Goal: Task Accomplishment & Management: Use online tool/utility

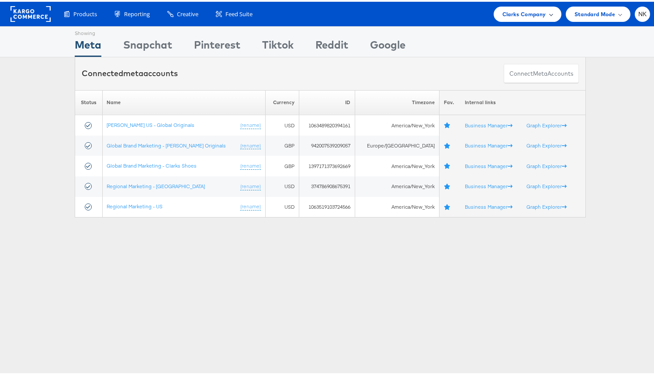
click at [549, 14] on span at bounding box center [551, 12] width 4 height 4
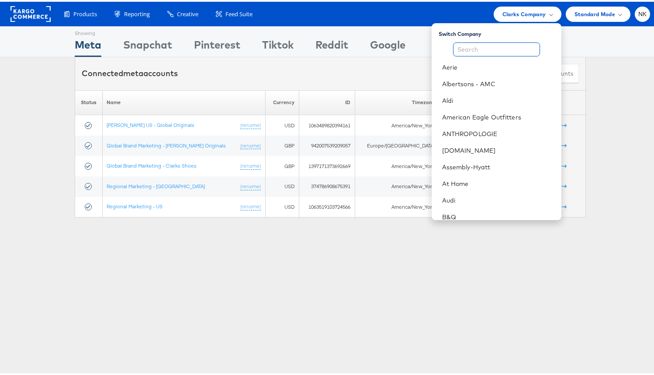
click at [493, 51] on input "text" at bounding box center [496, 48] width 87 height 14
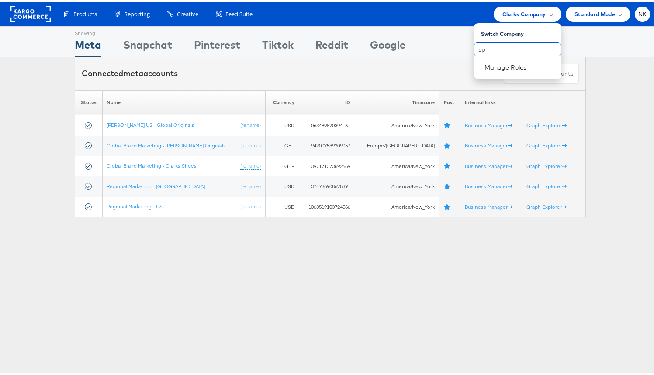
type input "s"
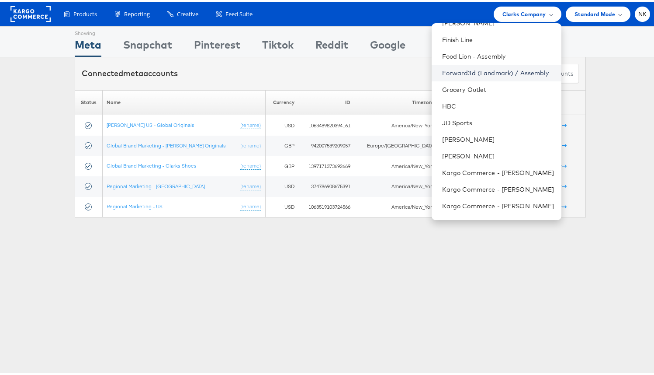
scroll to position [333, 0]
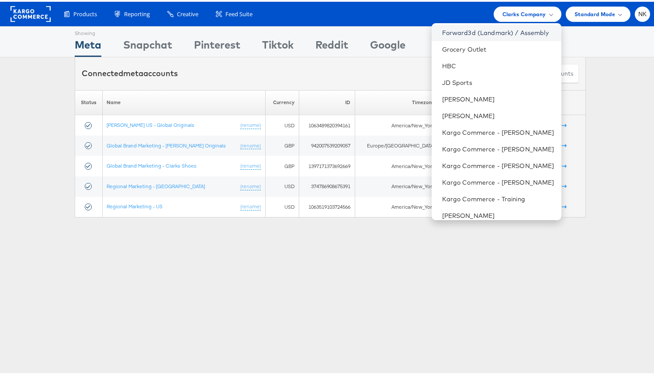
click at [467, 35] on link "Forward3d (Landmark) / Assembly" at bounding box center [498, 31] width 112 height 9
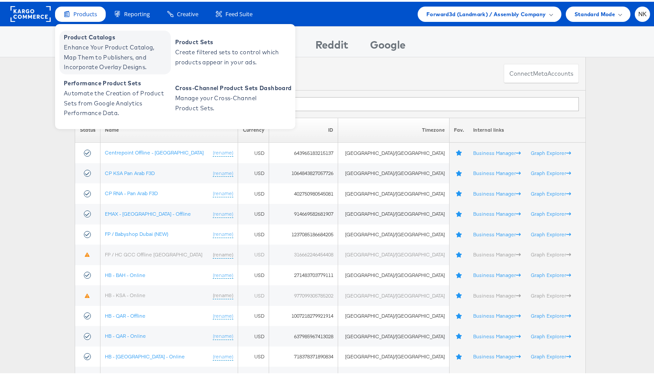
click at [86, 48] on span "Enhance Your Product Catalog, Map Them to Publishers, and Incorporate Overlay D…" at bounding box center [116, 56] width 105 height 30
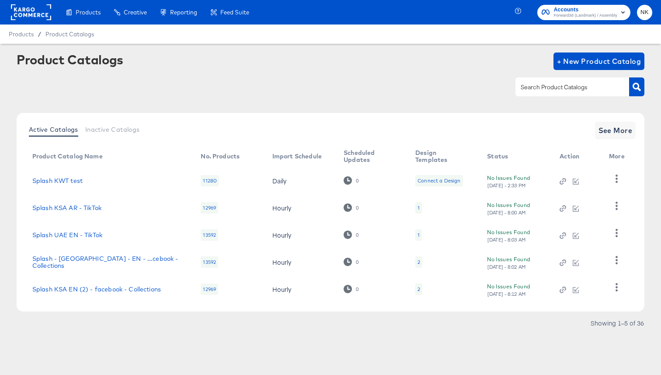
click at [614, 87] on div at bounding box center [572, 86] width 114 height 18
type input "Splash - UAE"
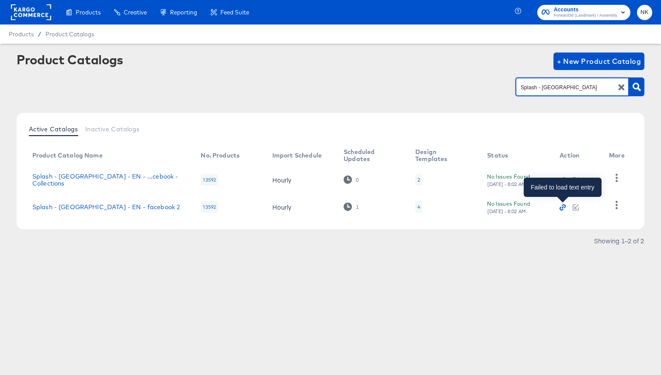
click at [559, 205] on icon "button" at bounding box center [562, 207] width 6 height 6
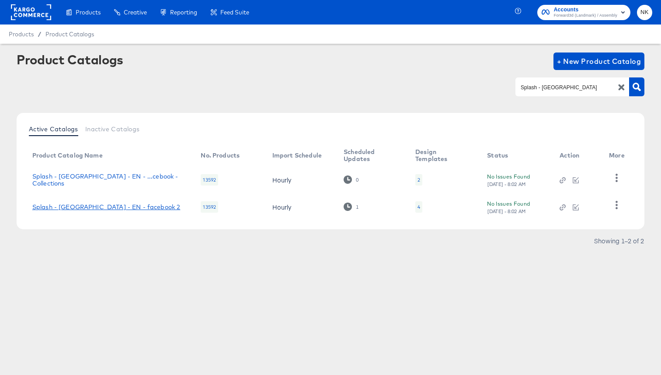
click at [123, 206] on link "Splash - UAE - EN - facebook 2" at bounding box center [106, 206] width 148 height 7
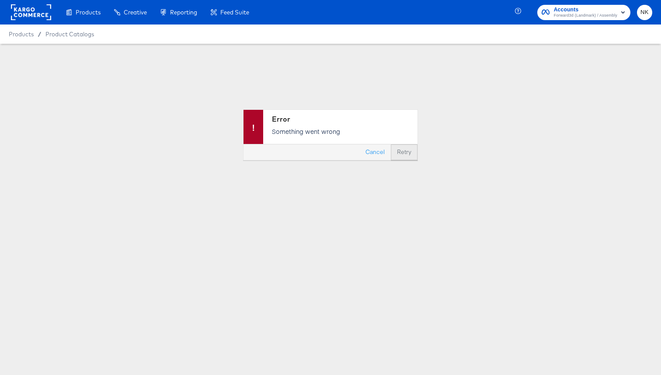
click at [394, 149] on button "Retry" at bounding box center [404, 152] width 27 height 16
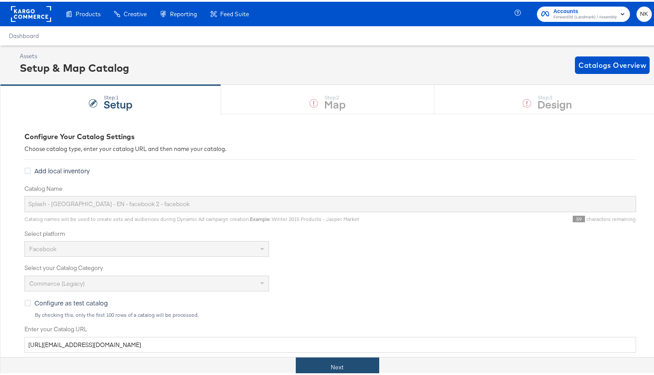
click at [328, 372] on button "Next" at bounding box center [337, 365] width 83 height 20
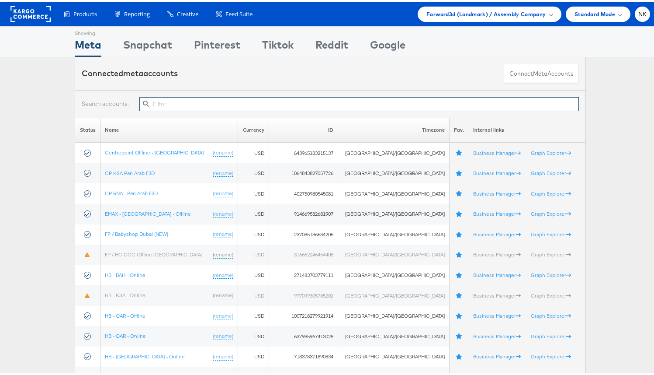
click at [204, 108] on input "text" at bounding box center [359, 102] width 440 height 14
paste input "238786143"
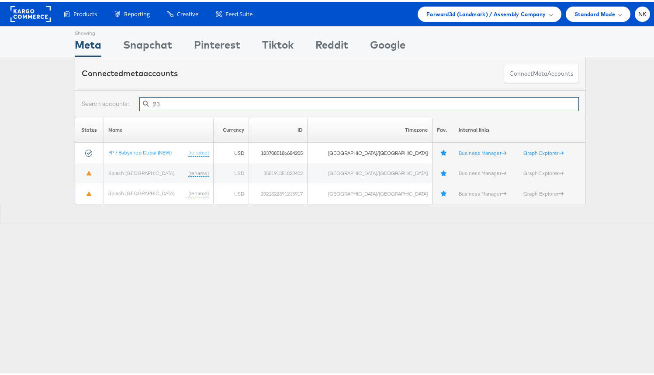
type input "2"
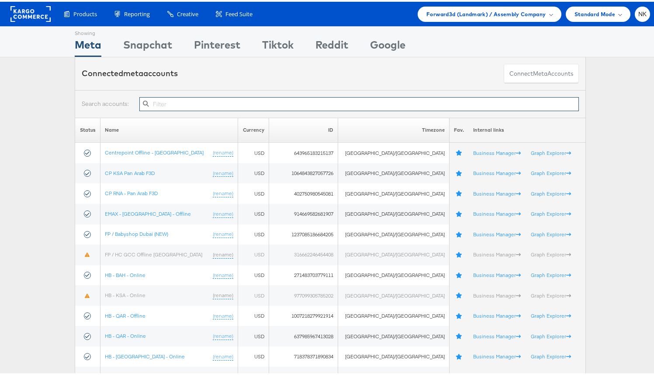
paste input "238786143"
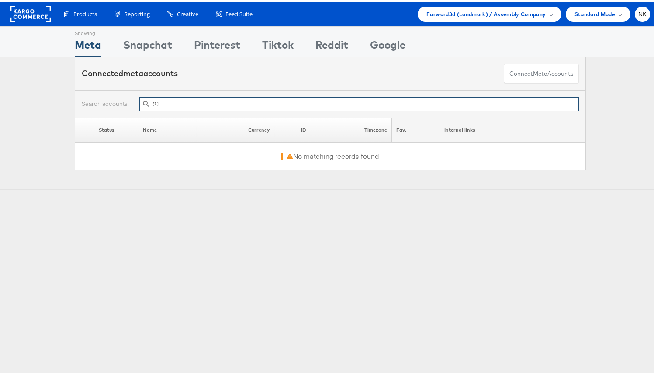
type input "2"
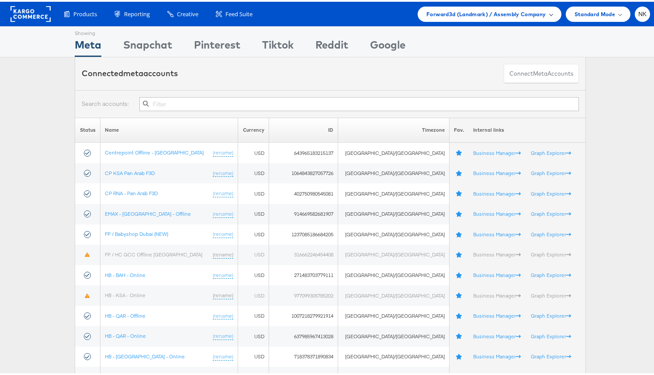
click at [493, 17] on div "Forward3d (Landmark) / Assembly Company" at bounding box center [489, 12] width 143 height 15
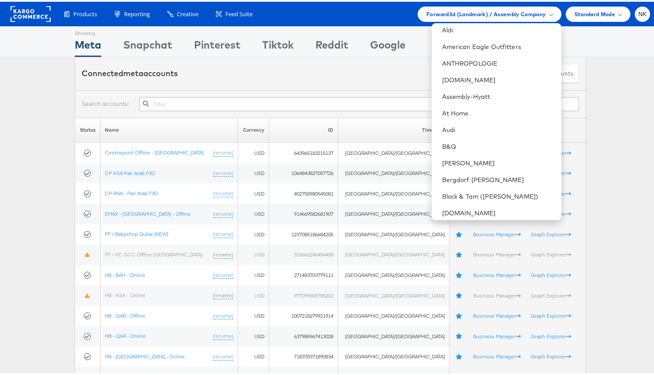
scroll to position [82, 0]
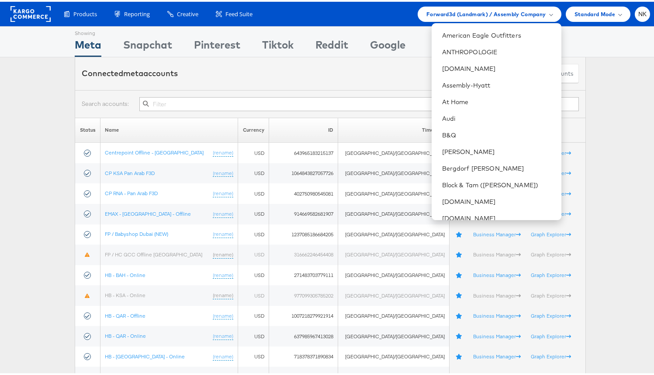
click at [584, 49] on div "Showing Meta Showing Snapchat Showing Pinterest Showing Tiktok Showing Reddit S…" at bounding box center [330, 39] width 661 height 31
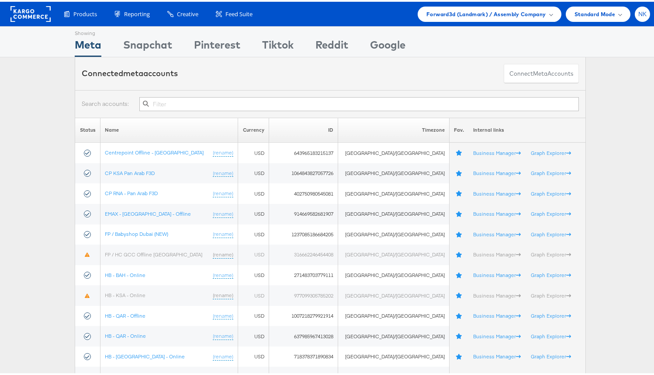
click at [635, 14] on div "NK" at bounding box center [642, 12] width 15 height 15
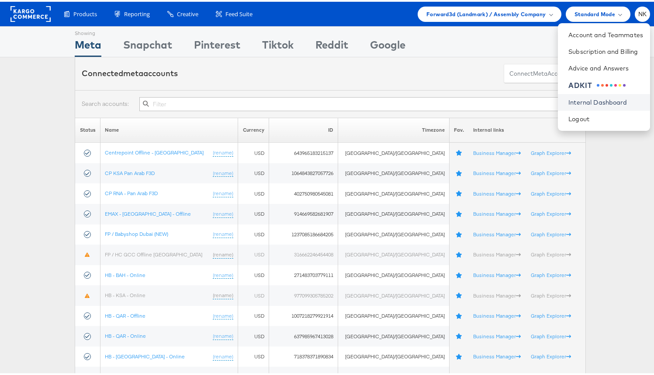
click at [572, 97] on link "Internal Dashboard" at bounding box center [606, 100] width 75 height 9
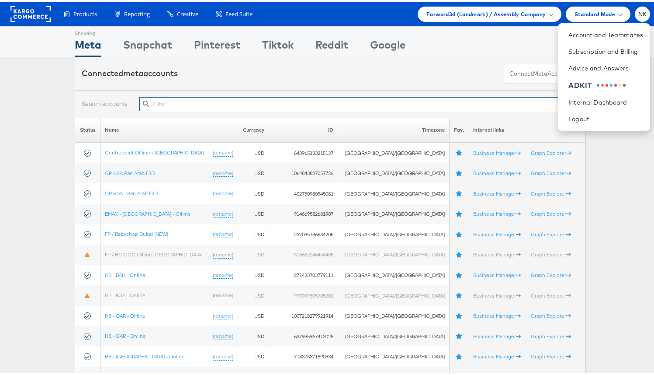
click at [177, 99] on input "text" at bounding box center [359, 102] width 440 height 14
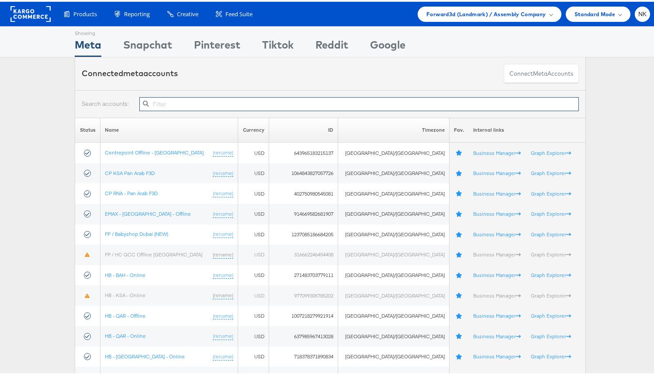
paste input "752970455308457"
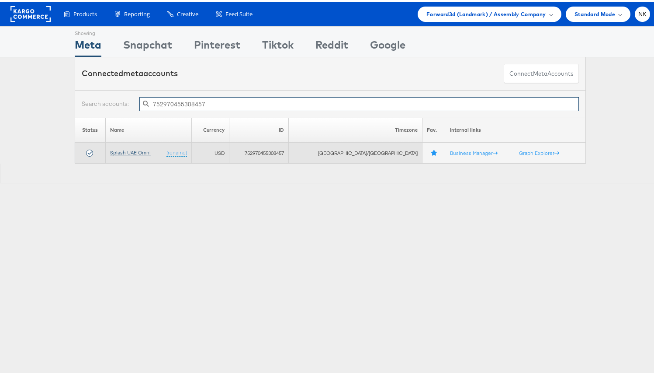
type input "752970455308457"
click at [133, 148] on link "Splash UAE Omni" at bounding box center [130, 150] width 41 height 7
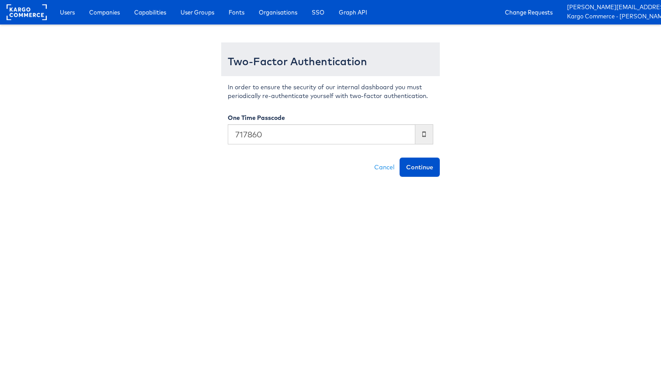
type input "717860"
click at [399, 157] on button "Continue" at bounding box center [419, 166] width 40 height 19
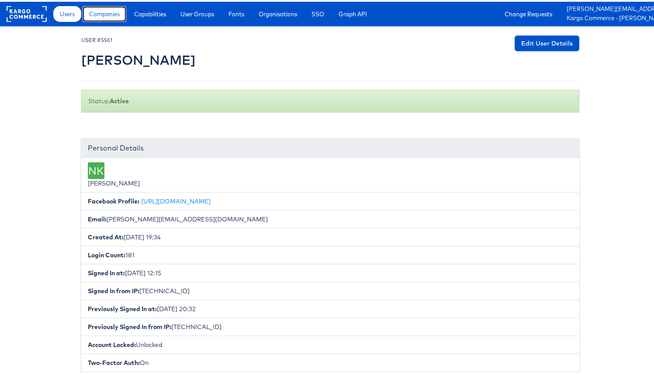
click at [112, 16] on span "Companies" at bounding box center [104, 12] width 31 height 9
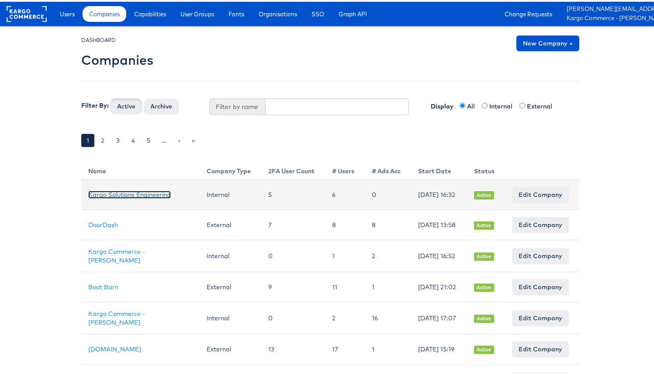
click at [116, 189] on link "Kargo Solutions Engineering" at bounding box center [129, 193] width 83 height 8
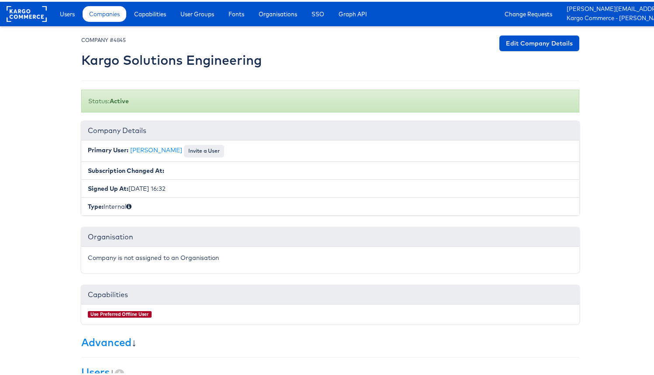
scroll to position [137, 0]
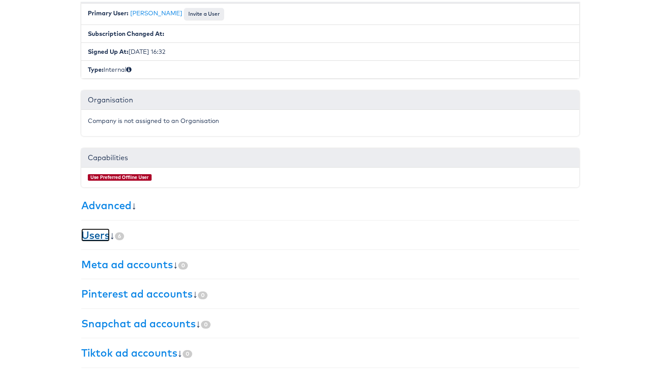
click at [100, 236] on link "Users" at bounding box center [95, 232] width 28 height 13
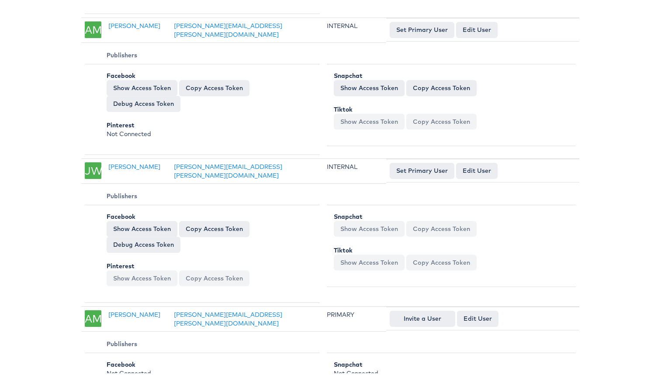
scroll to position [1000, 0]
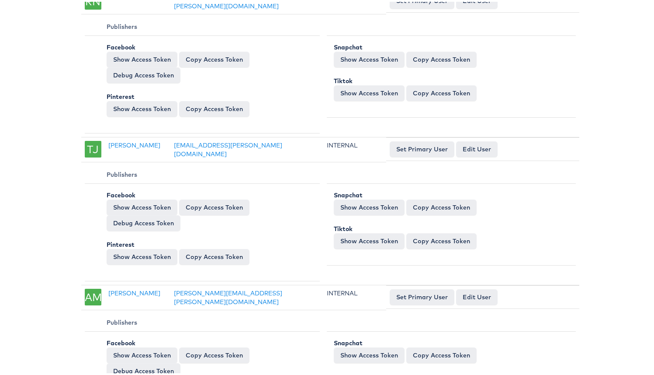
scroll to position [0, 0]
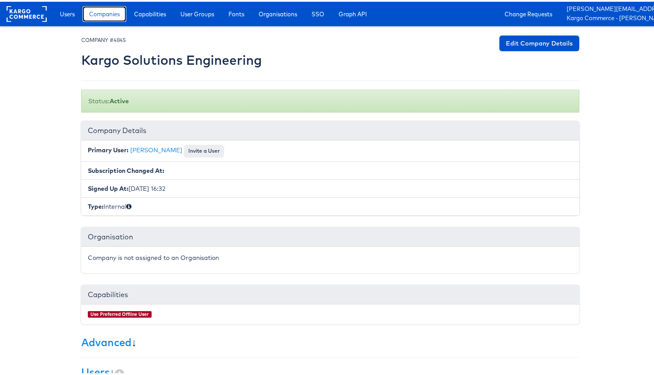
click at [112, 14] on span "Companies" at bounding box center [104, 12] width 31 height 9
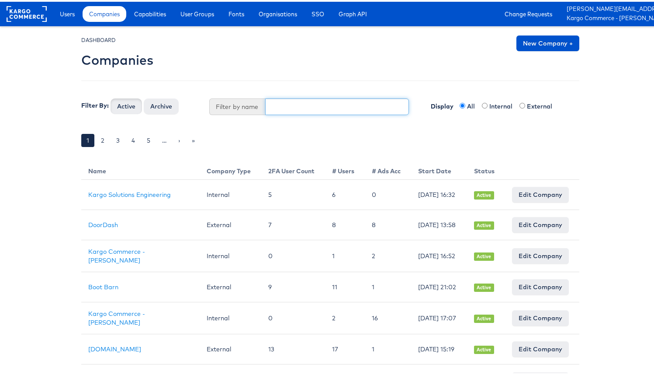
click at [300, 106] on input "text" at bounding box center [337, 105] width 144 height 17
type input "forward"
click at [111, 97] on button "Active" at bounding box center [126, 105] width 31 height 16
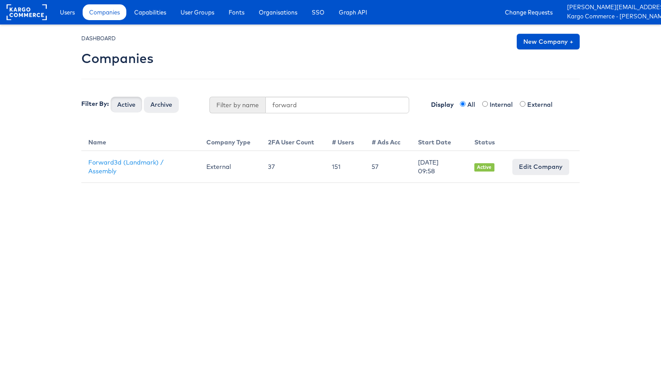
click at [115, 142] on th "Name" at bounding box center [140, 141] width 118 height 20
click at [132, 133] on th "Name" at bounding box center [140, 141] width 118 height 20
click at [73, 17] on link "Users" at bounding box center [67, 12] width 28 height 16
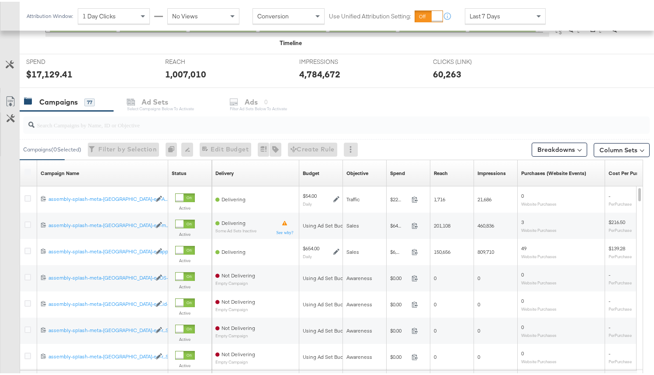
scroll to position [354, 0]
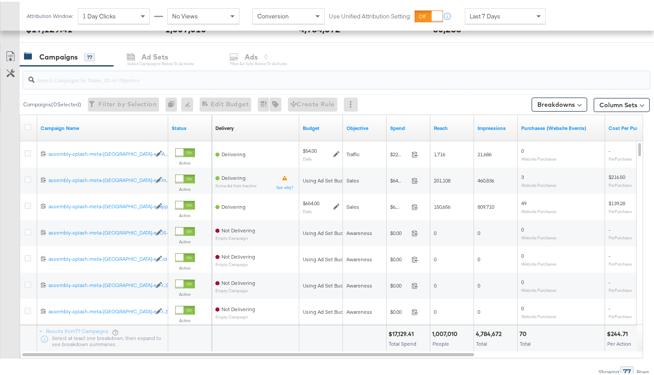
click at [87, 79] on input "search" at bounding box center [314, 74] width 559 height 17
paste input "6853724623765"
type input "6853724623765"
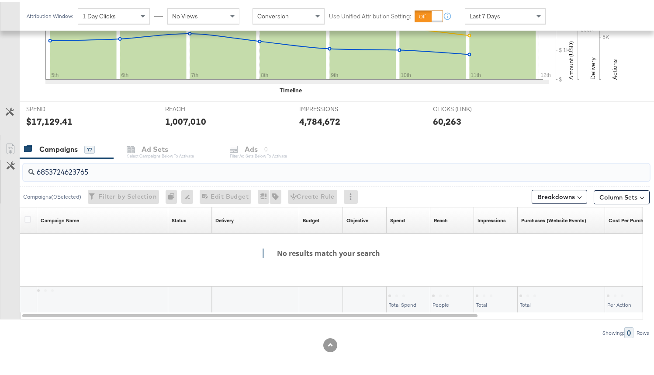
scroll to position [262, 0]
drag, startPoint x: 108, startPoint y: 174, endPoint x: 0, endPoint y: 170, distance: 108.4
click at [0, 170] on div "6853724623765 Campaigns ( 0 Selected) Filter by Selection Filter 0 campaigns 0 …" at bounding box center [325, 246] width 650 height 180
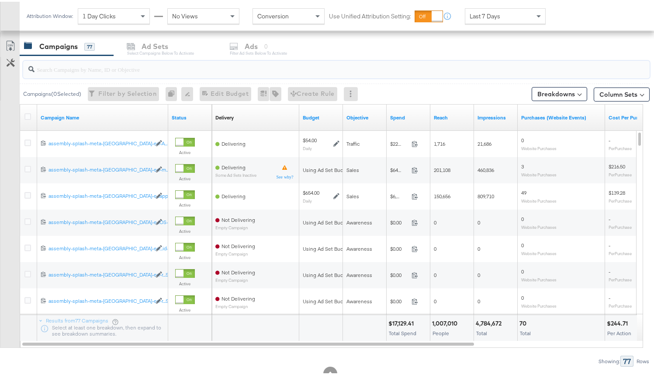
scroll to position [342, 0]
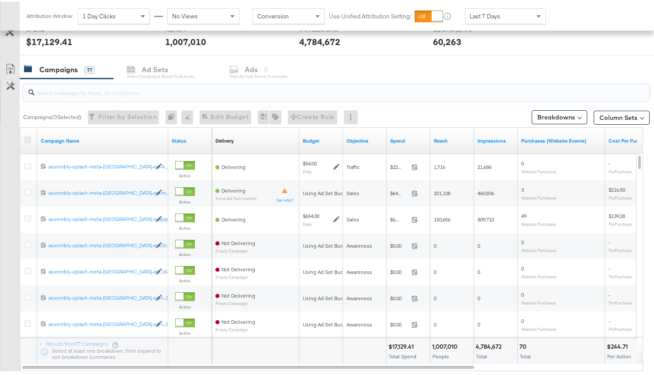
click at [29, 138] on icon at bounding box center [27, 138] width 7 height 7
click at [0, 0] on input "checkbox" at bounding box center [0, 0] width 0 height 0
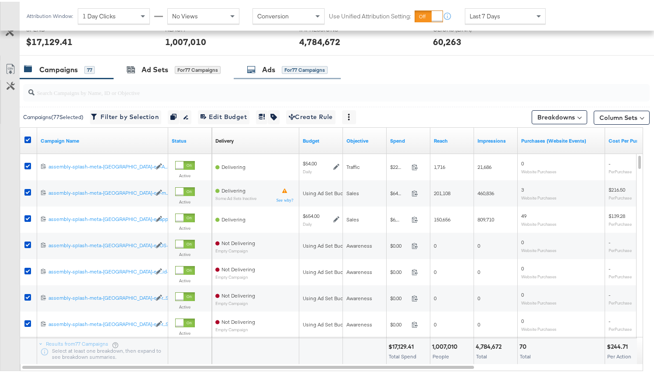
click at [276, 68] on div "Ads for 77 Campaigns" at bounding box center [287, 68] width 81 height 10
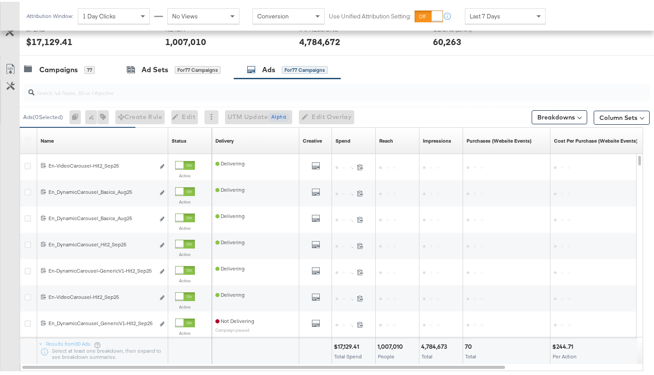
click at [117, 90] on input "search" at bounding box center [314, 87] width 559 height 17
paste input "120230858689160429"
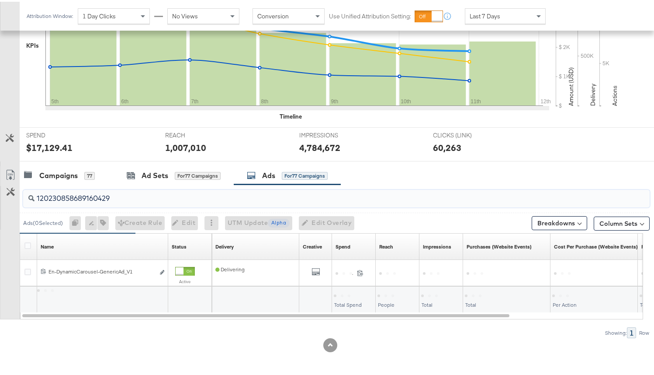
scroll to position [236, 0]
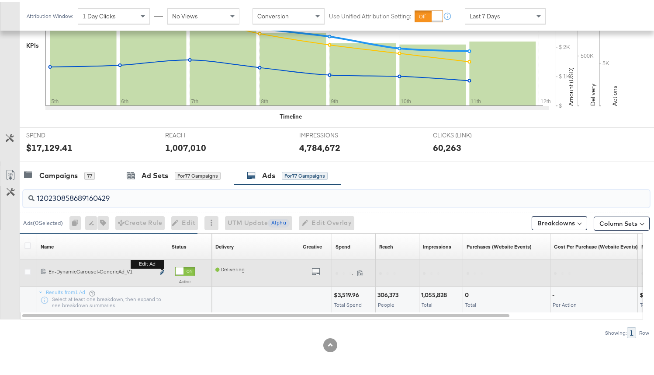
type input "120230858689160429"
click at [161, 269] on icon "link" at bounding box center [162, 270] width 4 height 5
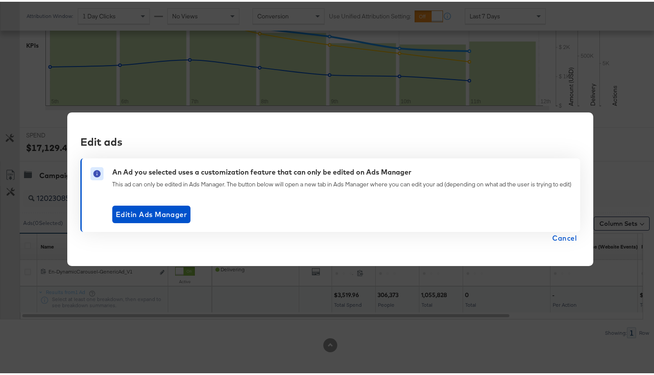
click at [577, 236] on button "Cancel" at bounding box center [564, 236] width 31 height 12
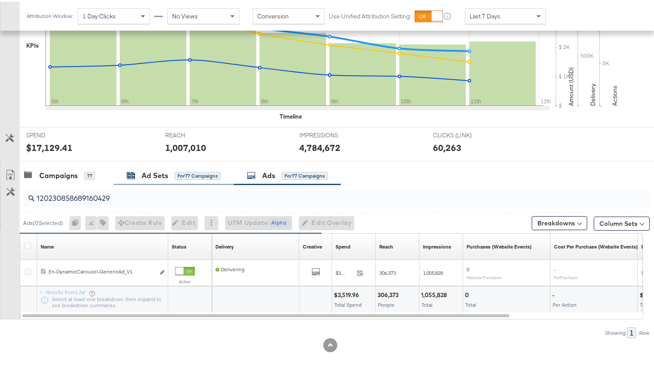
click at [162, 178] on div "Ad Sets" at bounding box center [155, 174] width 27 height 10
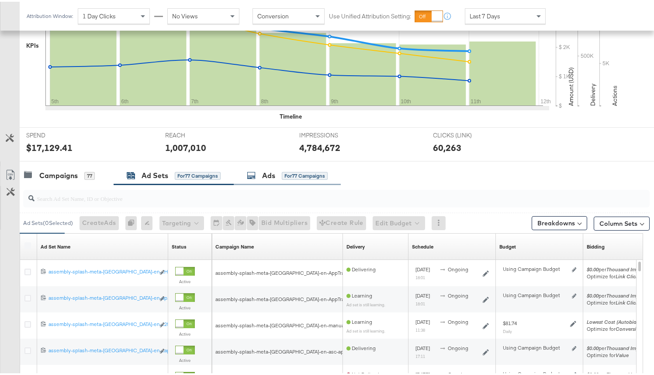
click at [279, 177] on div "Ads for 77 Campaigns" at bounding box center [287, 174] width 81 height 10
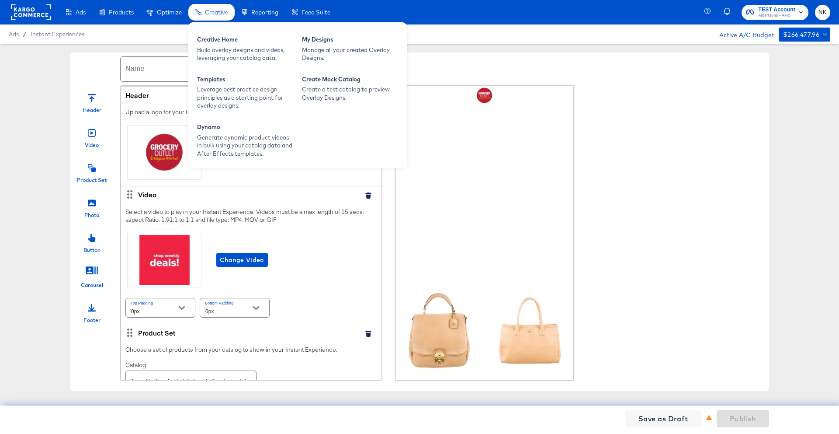
scroll to position [366, 0]
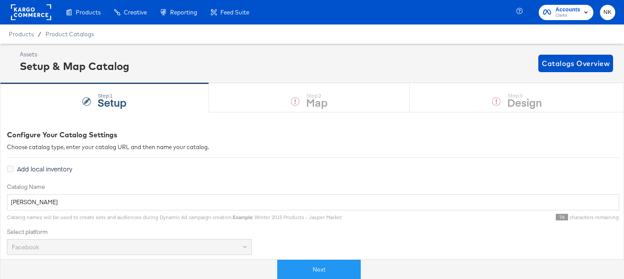
scroll to position [163, 0]
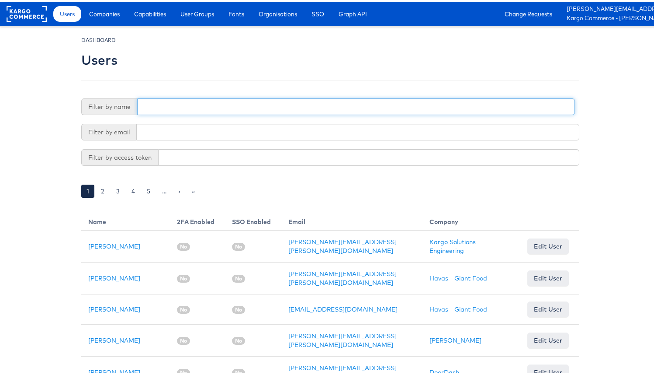
click at [181, 103] on input "text" at bounding box center [356, 105] width 438 height 17
type input "[PERSON_NAME]"
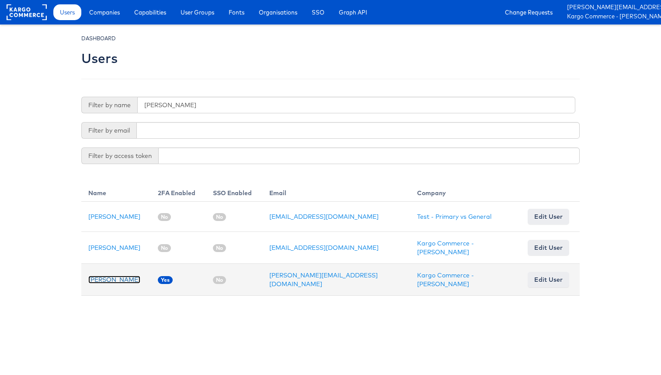
click at [116, 277] on link "[PERSON_NAME]" at bounding box center [114, 279] width 52 height 8
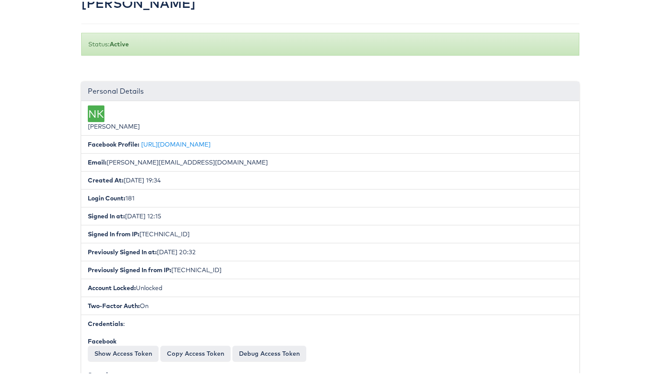
scroll to position [205, 0]
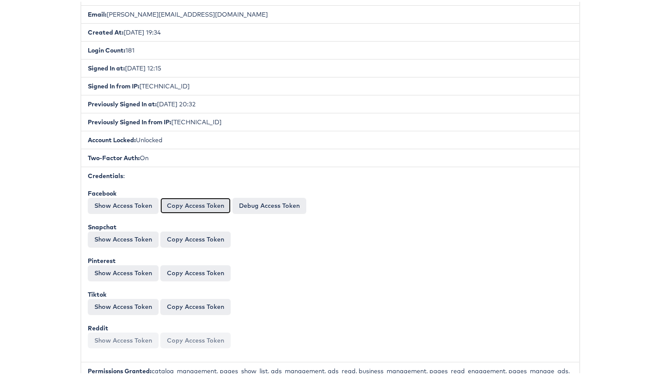
click at [182, 208] on button "Copy Access Token" at bounding box center [195, 204] width 70 height 16
click at [192, 174] on li "Credentials : Facebook Token: EAAH4LxToDUcBPOFxK2ETCFs8kHhczk87aAnDl5ioWAPY6s4Z…" at bounding box center [330, 262] width 498 height 195
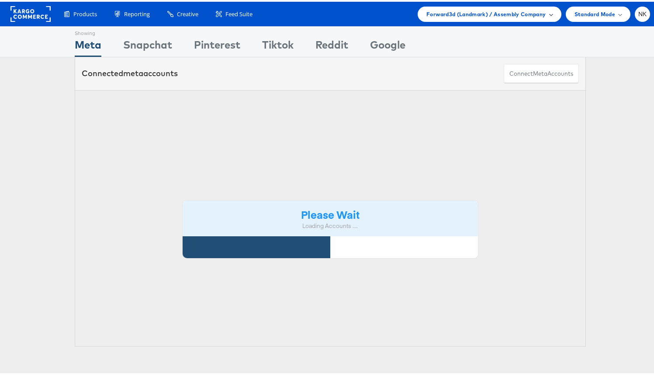
click at [487, 10] on span "Forward3d (Landmark) / Assembly Company" at bounding box center [486, 12] width 119 height 9
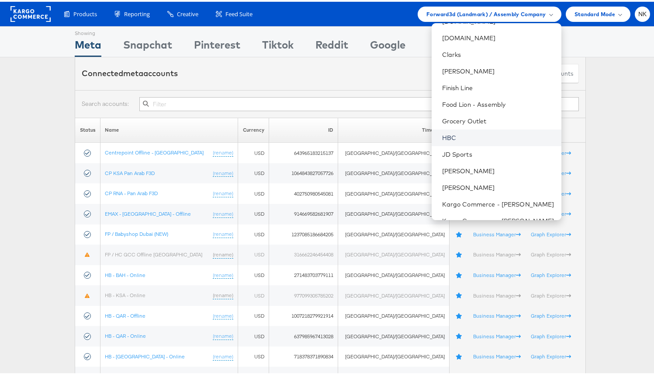
scroll to position [306, 0]
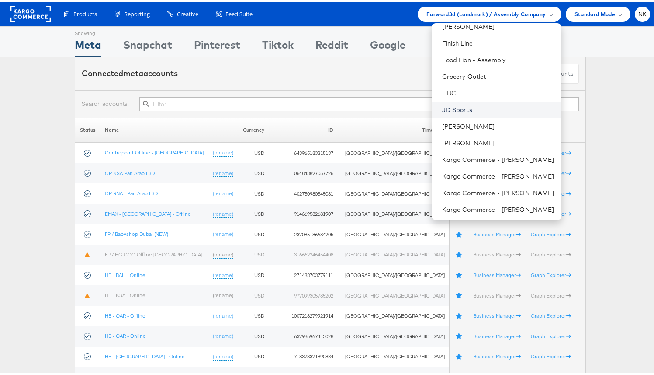
click at [480, 104] on link "JD Sports" at bounding box center [498, 108] width 112 height 9
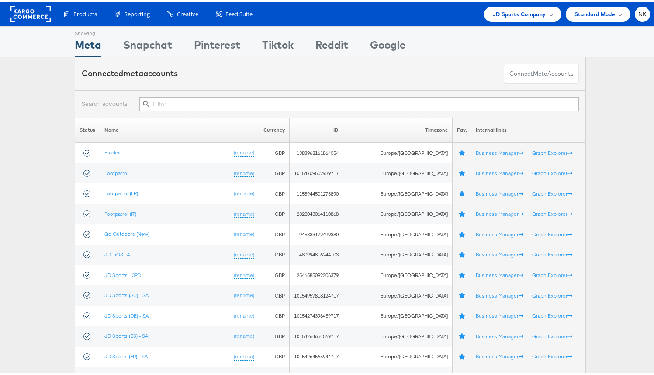
click at [223, 105] on input "text" at bounding box center [359, 102] width 440 height 14
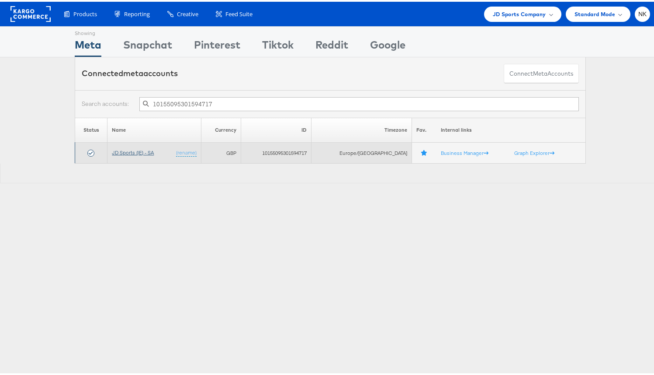
type input "10155095301594717"
click at [151, 148] on link "JD Sports (IE) - SA" at bounding box center [133, 150] width 42 height 7
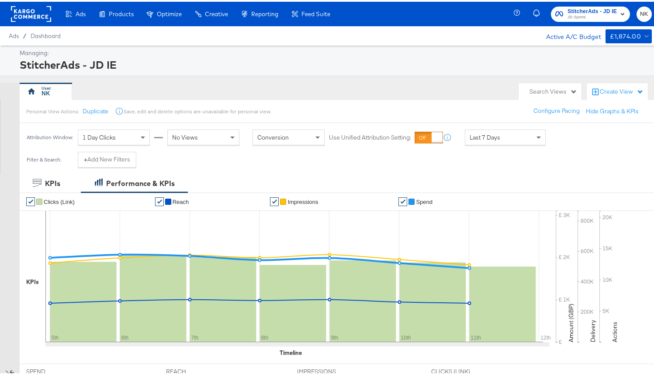
scroll to position [304, 0]
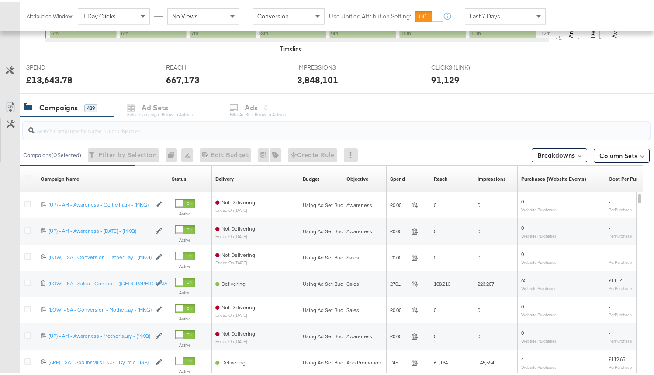
click at [161, 133] on input "search" at bounding box center [314, 125] width 559 height 17
paste input "20231978850360507"
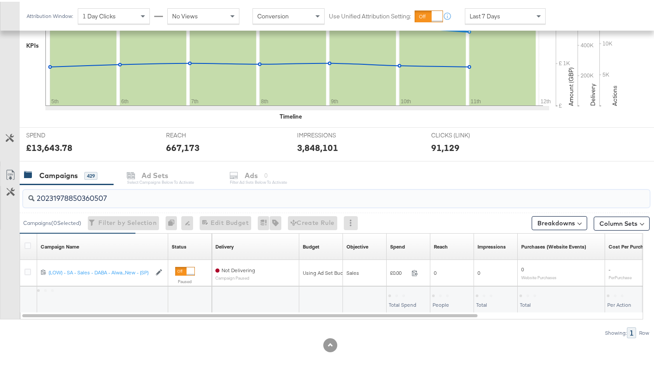
scroll to position [236, 0]
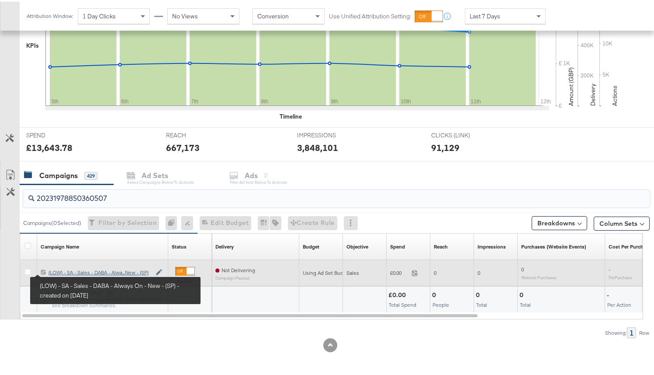
type input "20231978850360507"
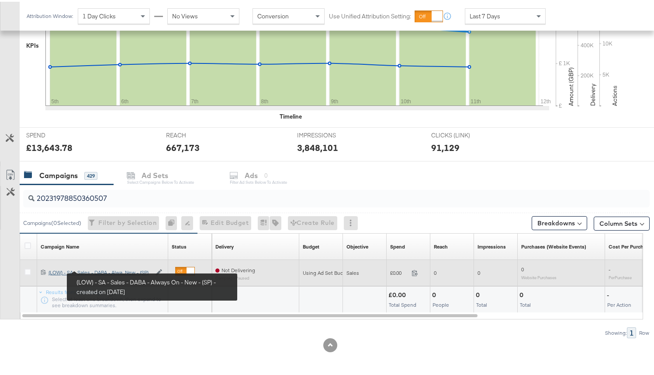
click at [63, 271] on div "(LOW) - SA - Sales - DABA - Always On - New - (SP) (LOW) - SA - Sales - DABA - …" at bounding box center [100, 270] width 103 height 7
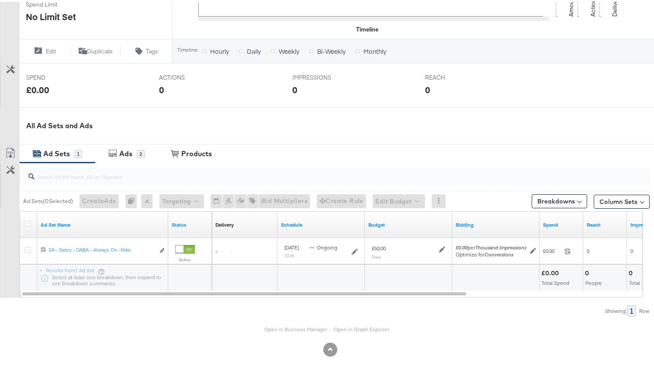
scroll to position [293, 0]
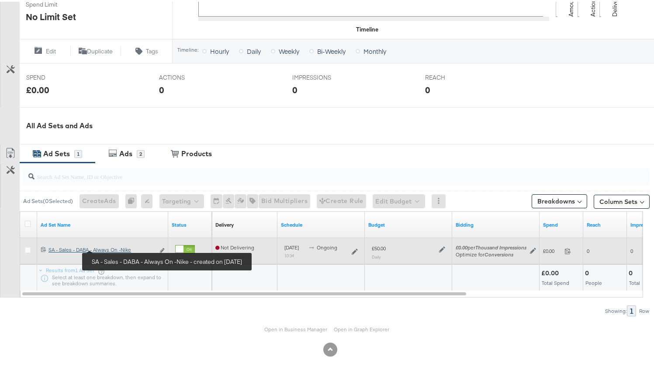
click at [115, 247] on div "SA - Sales - DABA - Always On -Nike SA - Sales - DABA - Always On -Nike" at bounding box center [102, 247] width 106 height 7
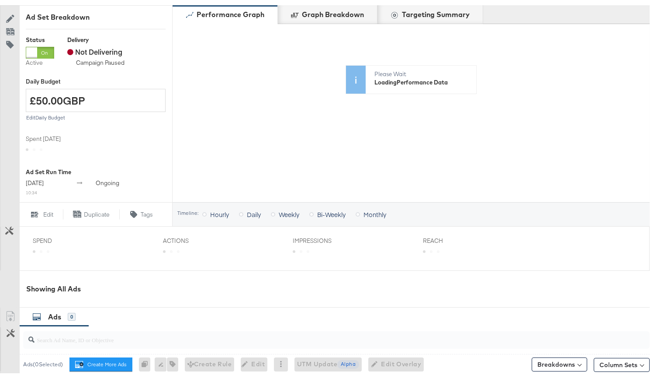
scroll to position [363, 0]
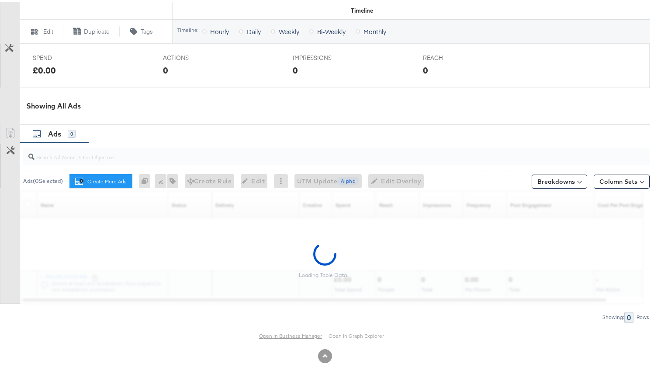
click at [284, 336] on link "Open in Business Manager" at bounding box center [290, 333] width 63 height 7
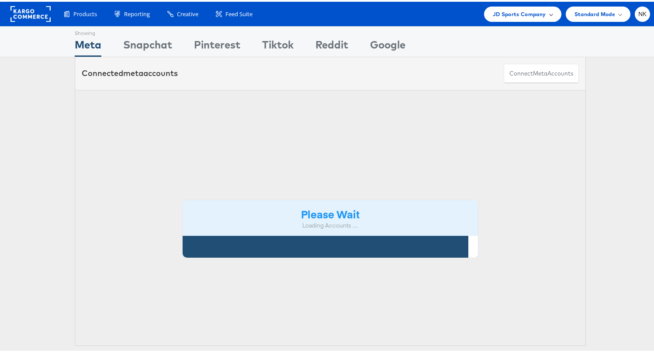
click at [538, 16] on span "JD Sports Company" at bounding box center [519, 12] width 53 height 9
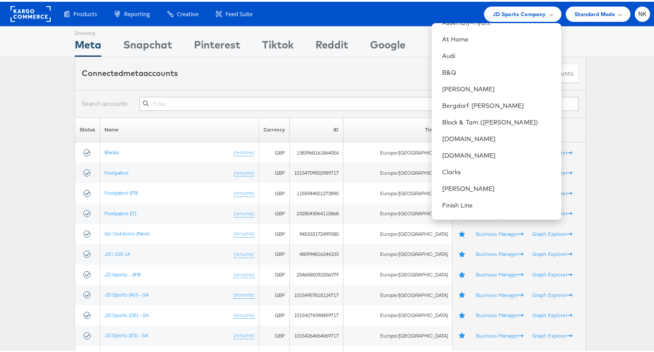
scroll to position [275, 0]
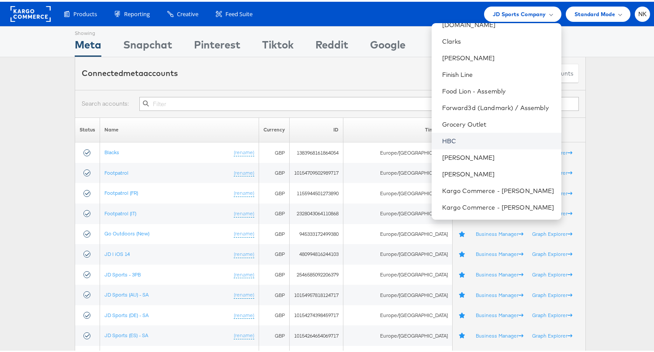
click at [450, 142] on link "HBC" at bounding box center [498, 139] width 112 height 9
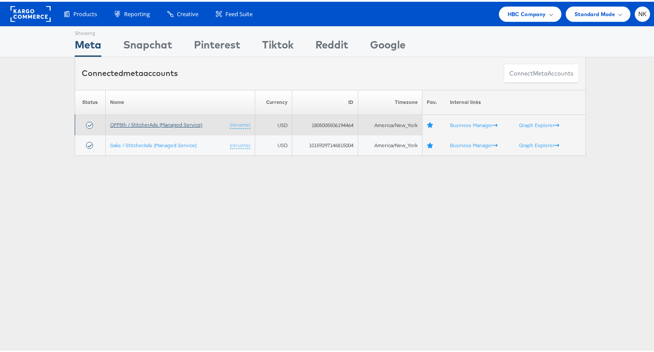
click at [194, 125] on link "OFF5th / StitcherAds (Managed Service)" at bounding box center [156, 123] width 92 height 7
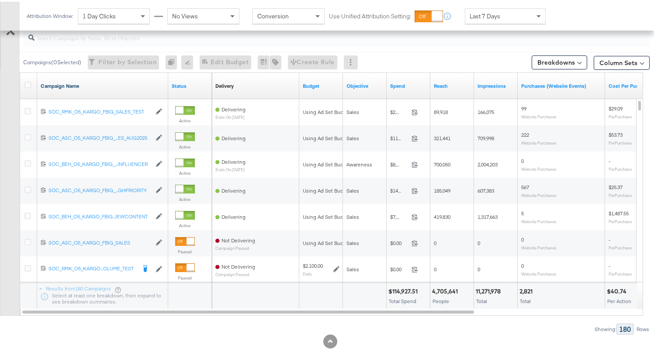
scroll to position [363, 0]
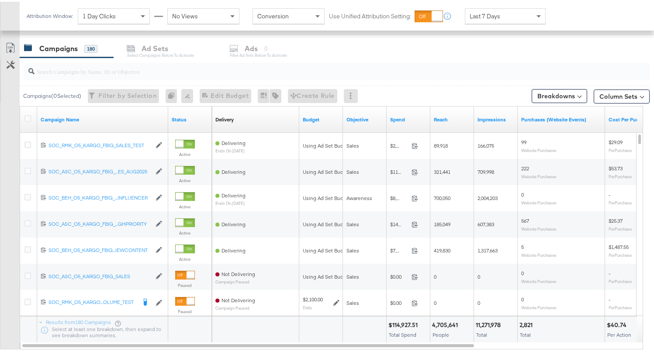
click at [112, 73] on input "search" at bounding box center [314, 66] width 559 height 17
paste input "120231140924220612"
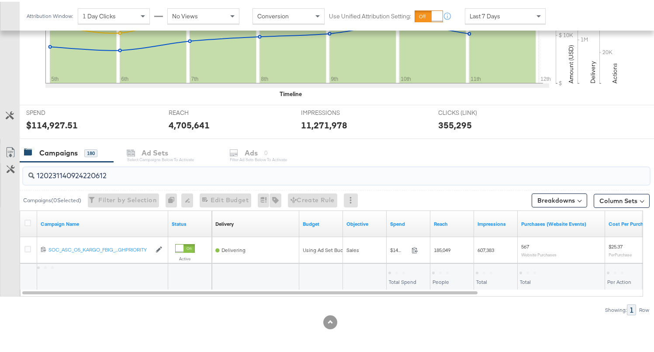
scroll to position [258, 0]
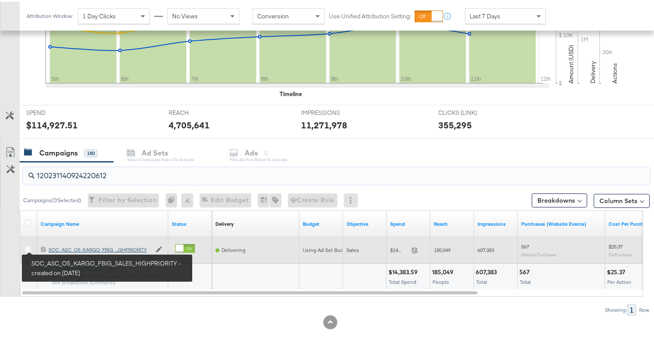
type input "120231140924220612"
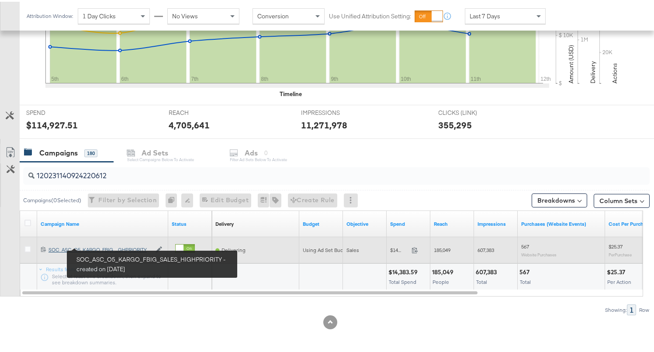
click at [55, 249] on div "SOC_ASC_O5_KARGO_FBIG_SALES_HIGHPRIORITY SOC_ASC_O5_KARGO_FBIG_...GHPRIORITY" at bounding box center [100, 248] width 103 height 7
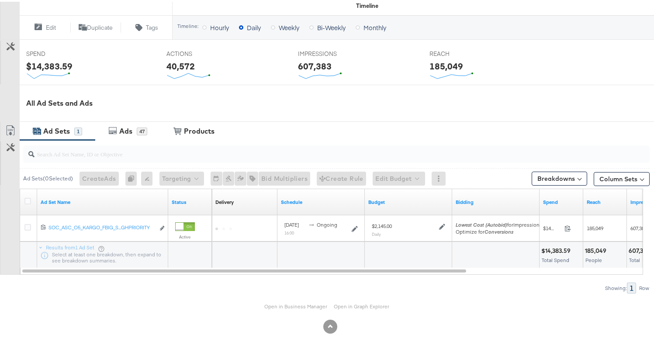
scroll to position [305, 0]
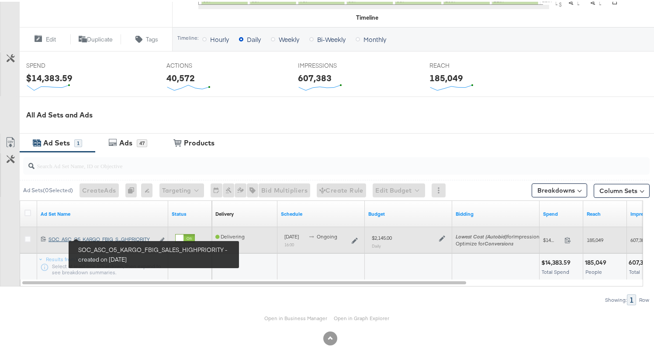
click at [117, 236] on div "SOC_ASC_O5_KARGO_FBIG_SALES_HIGHPRIORITY SOC_ASC_O5_KARGO_FBIG_S...GHPRIORITY" at bounding box center [102, 237] width 106 height 7
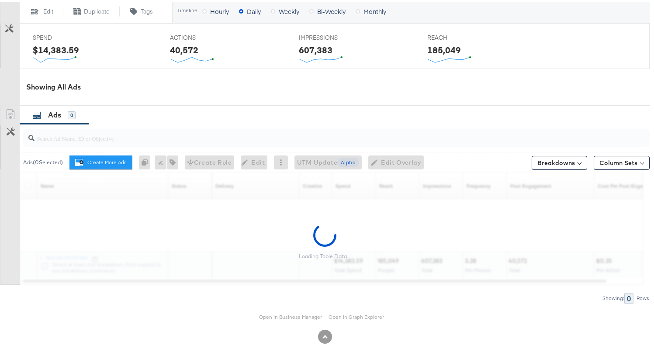
scroll to position [384, 0]
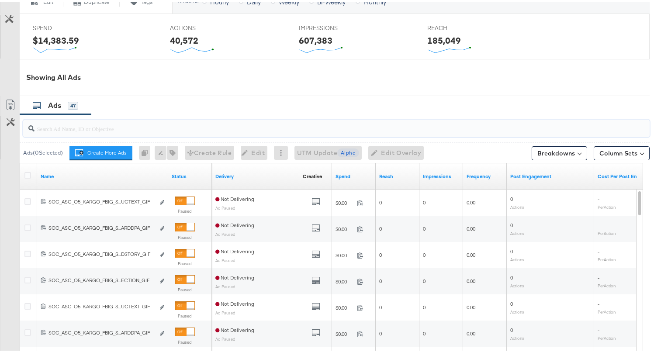
click at [160, 124] on input "search" at bounding box center [314, 123] width 559 height 17
paste input "120231891521350612"
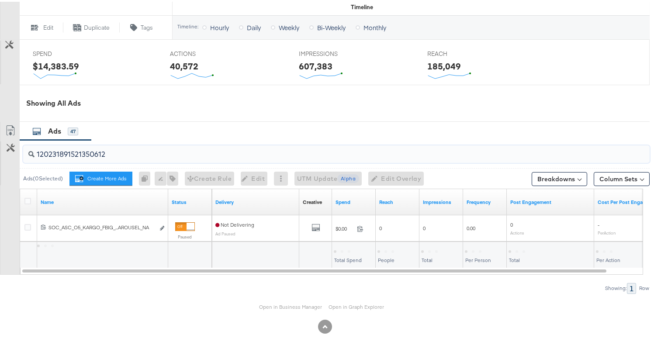
scroll to position [358, 0]
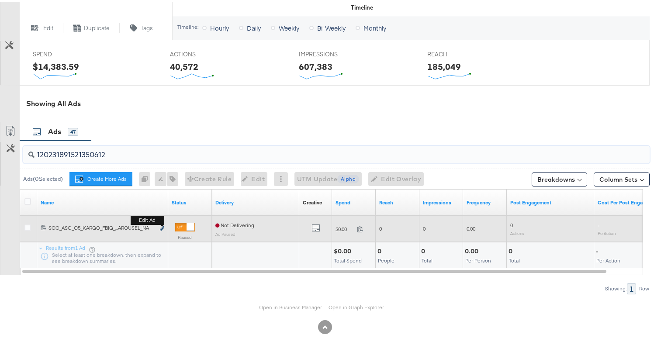
type input "120231891521350612"
click at [162, 225] on icon "link" at bounding box center [162, 227] width 4 height 5
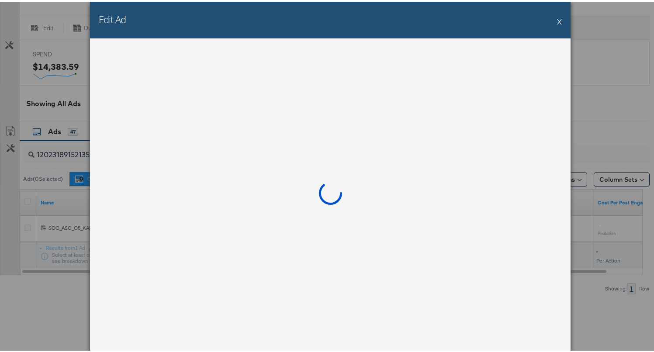
click at [558, 20] on button "X" at bounding box center [559, 19] width 5 height 17
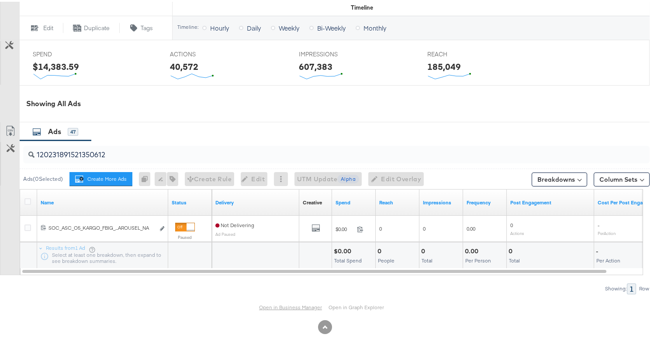
click at [283, 306] on link "Open in Business Manager" at bounding box center [290, 305] width 63 height 7
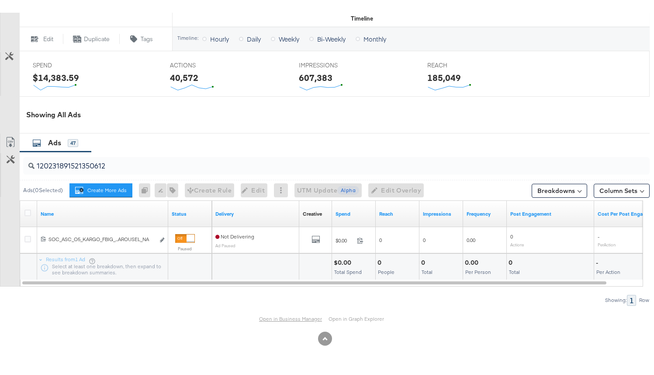
scroll to position [336, 0]
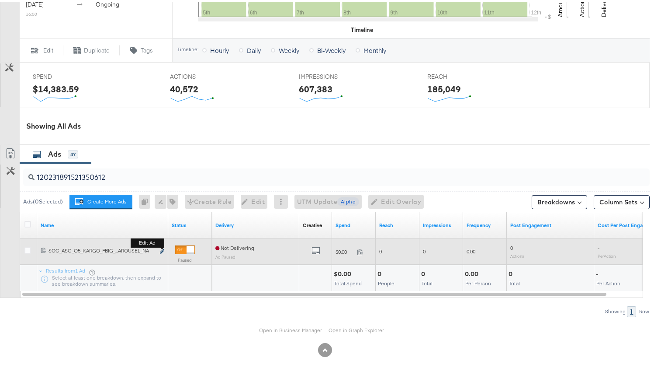
click at [160, 250] on icon "link" at bounding box center [162, 249] width 4 height 5
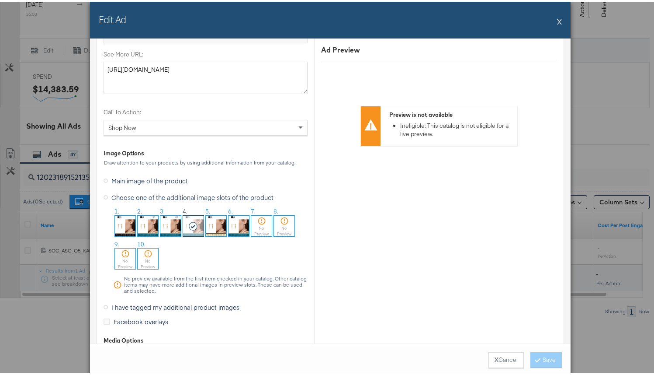
scroll to position [839, 0]
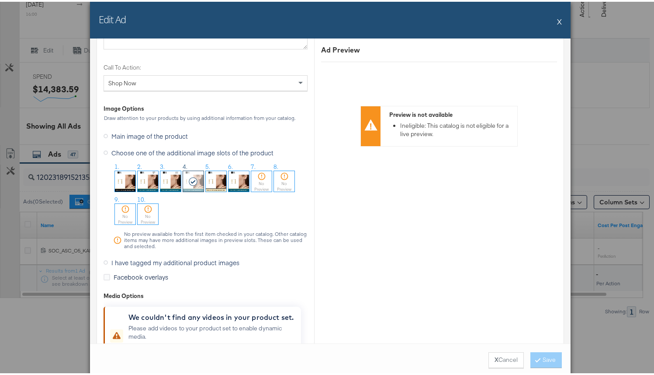
click at [170, 180] on img at bounding box center [170, 179] width 21 height 21
click at [542, 352] on button "Save" at bounding box center [546, 358] width 31 height 16
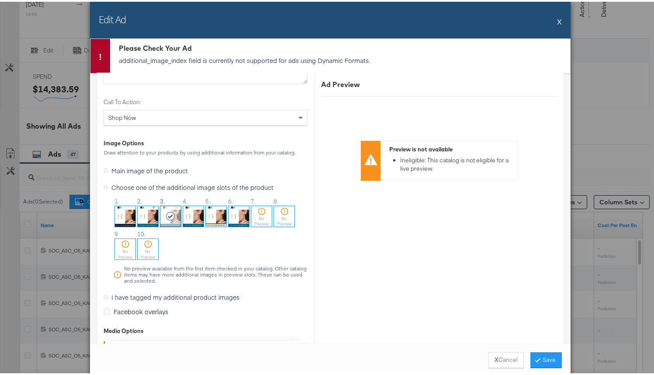
type input "$2,405.00USD"
